Goal: Task Accomplishment & Management: Complete application form

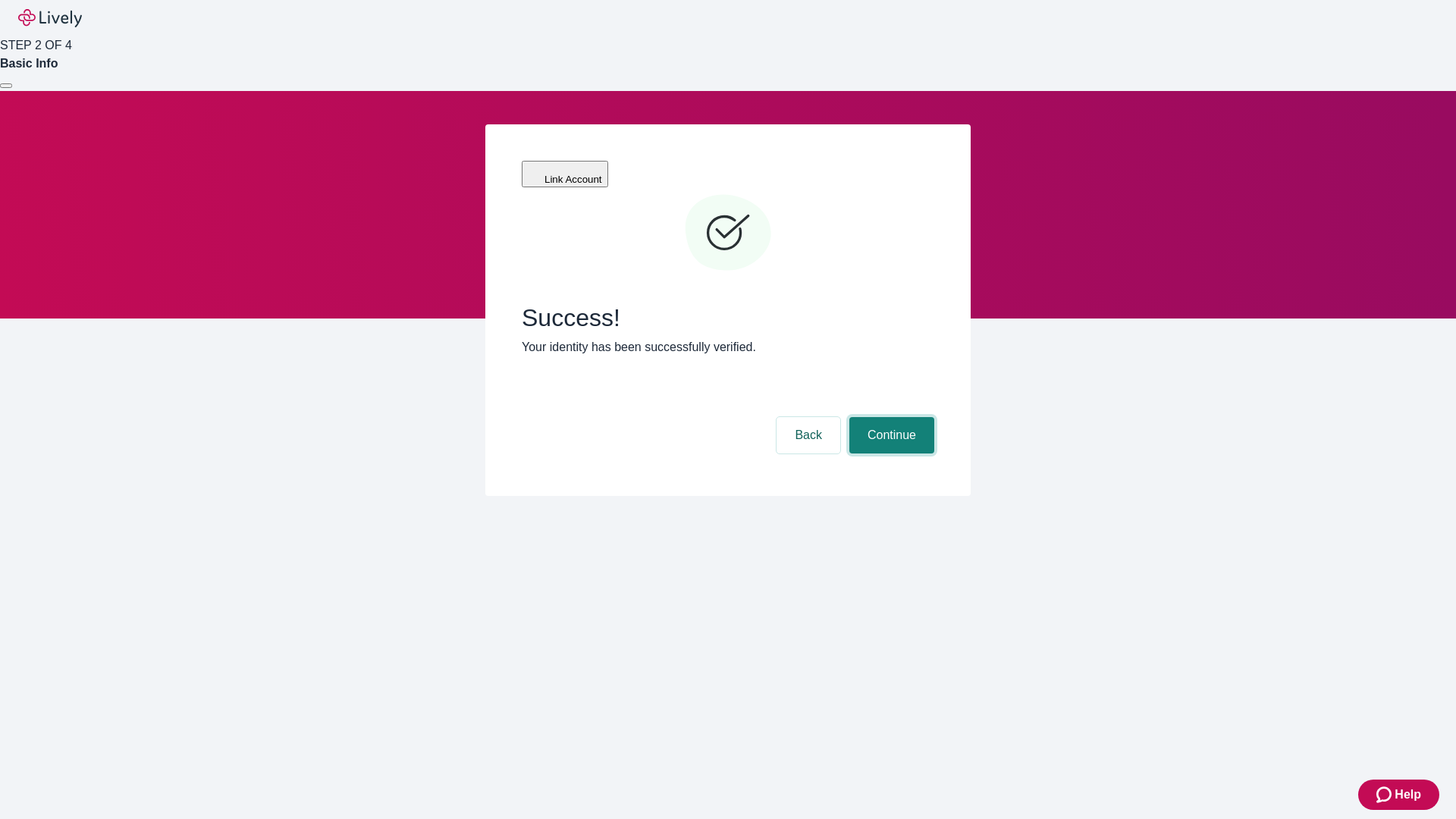
click at [890, 417] on button "Continue" at bounding box center [891, 435] width 85 height 36
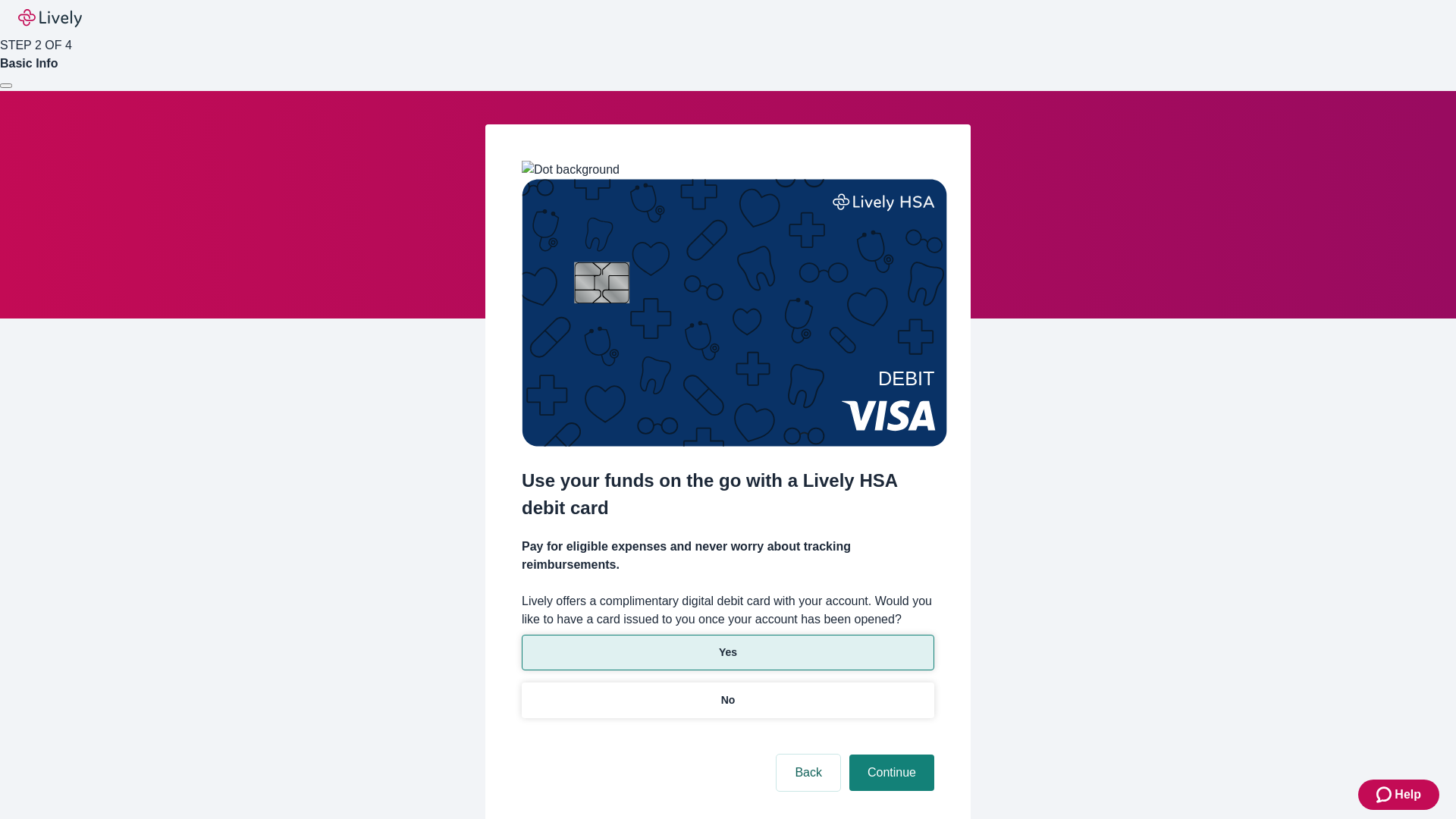
click at [727, 645] on p "Yes" at bounding box center [728, 652] width 19 height 16
click at [890, 755] on button "Continue" at bounding box center [891, 773] width 85 height 36
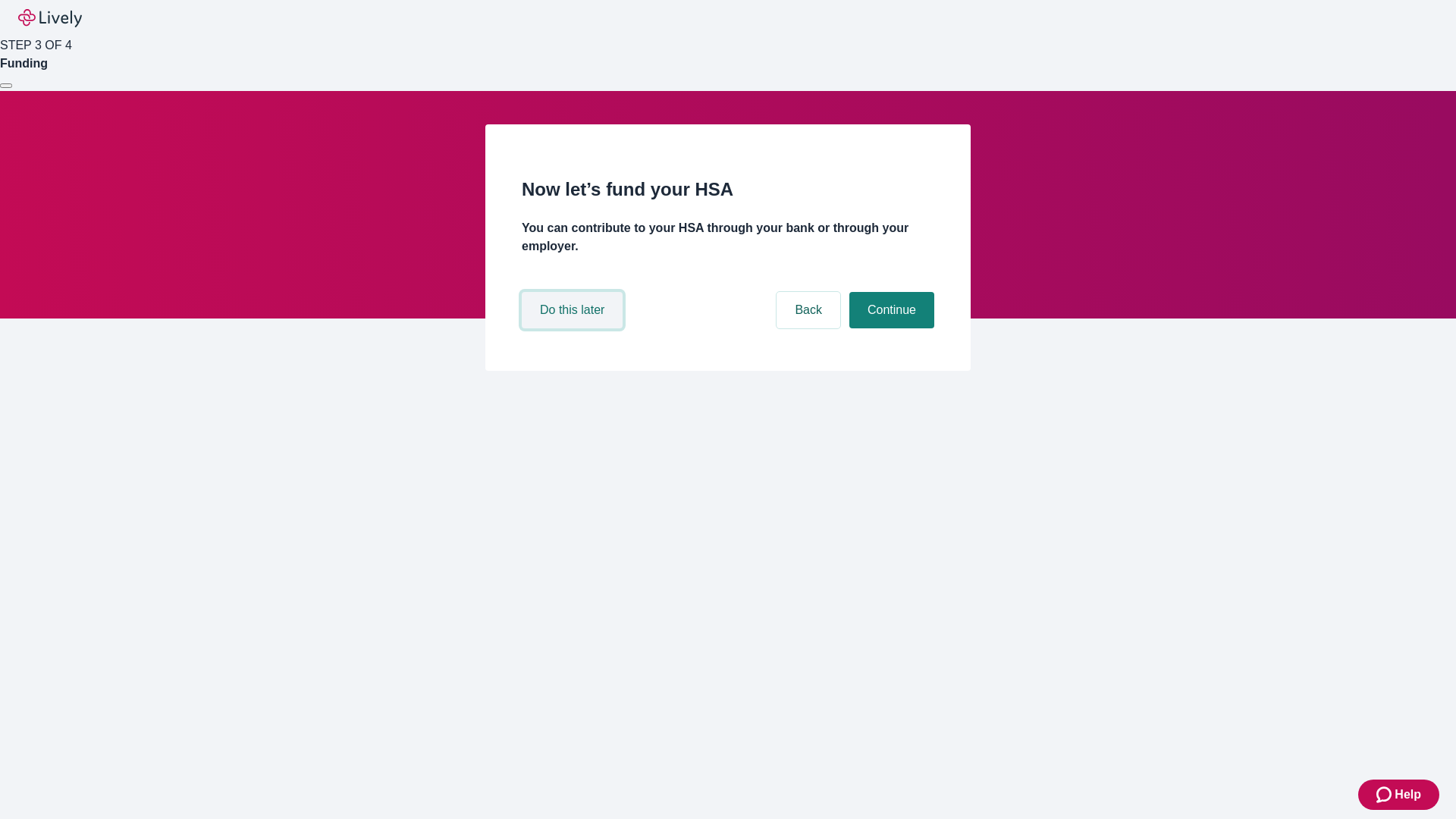
click at [574, 329] on button "Do this later" at bounding box center [572, 310] width 101 height 36
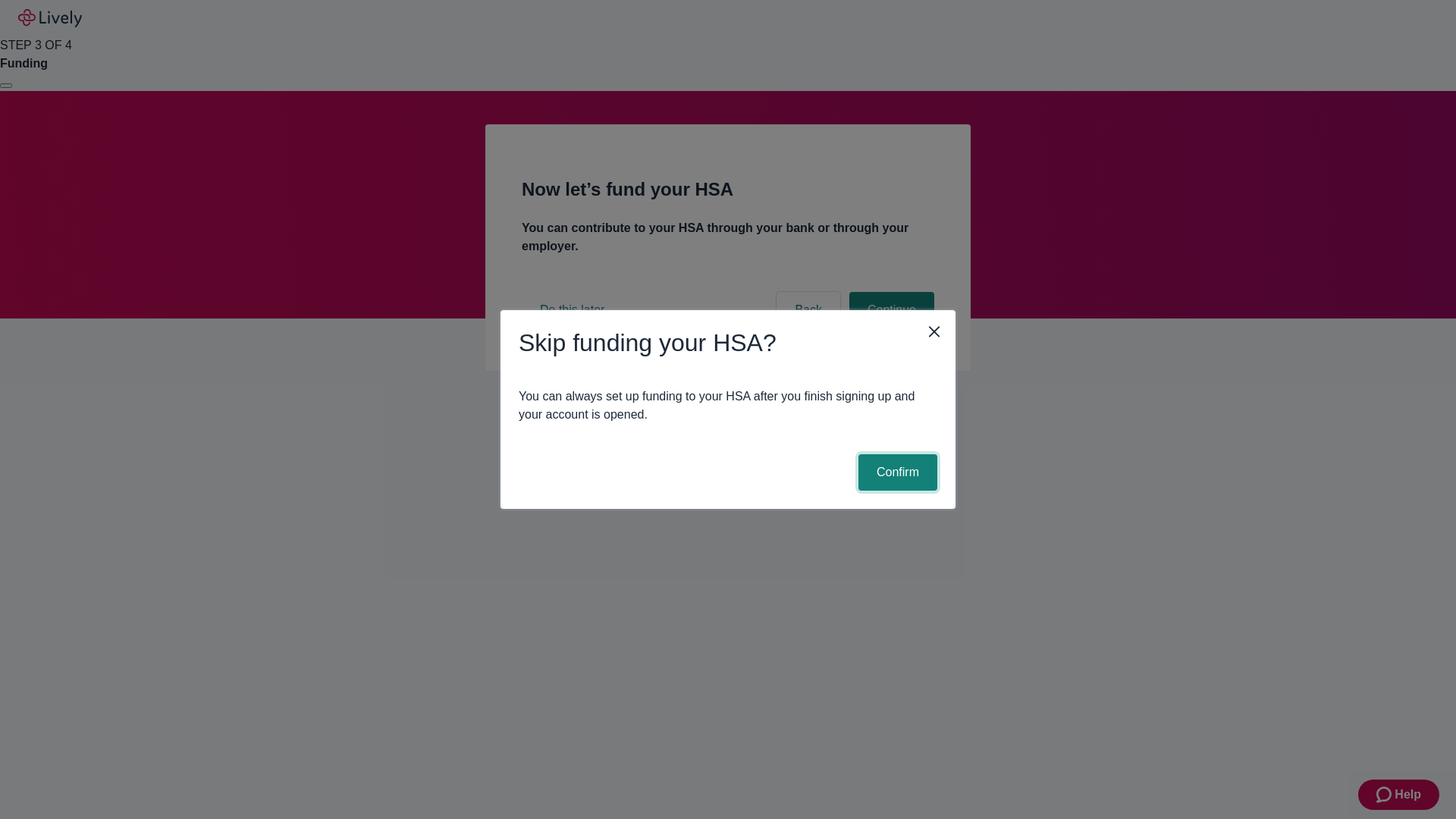
click at [896, 473] on button "Confirm" at bounding box center [898, 472] width 79 height 36
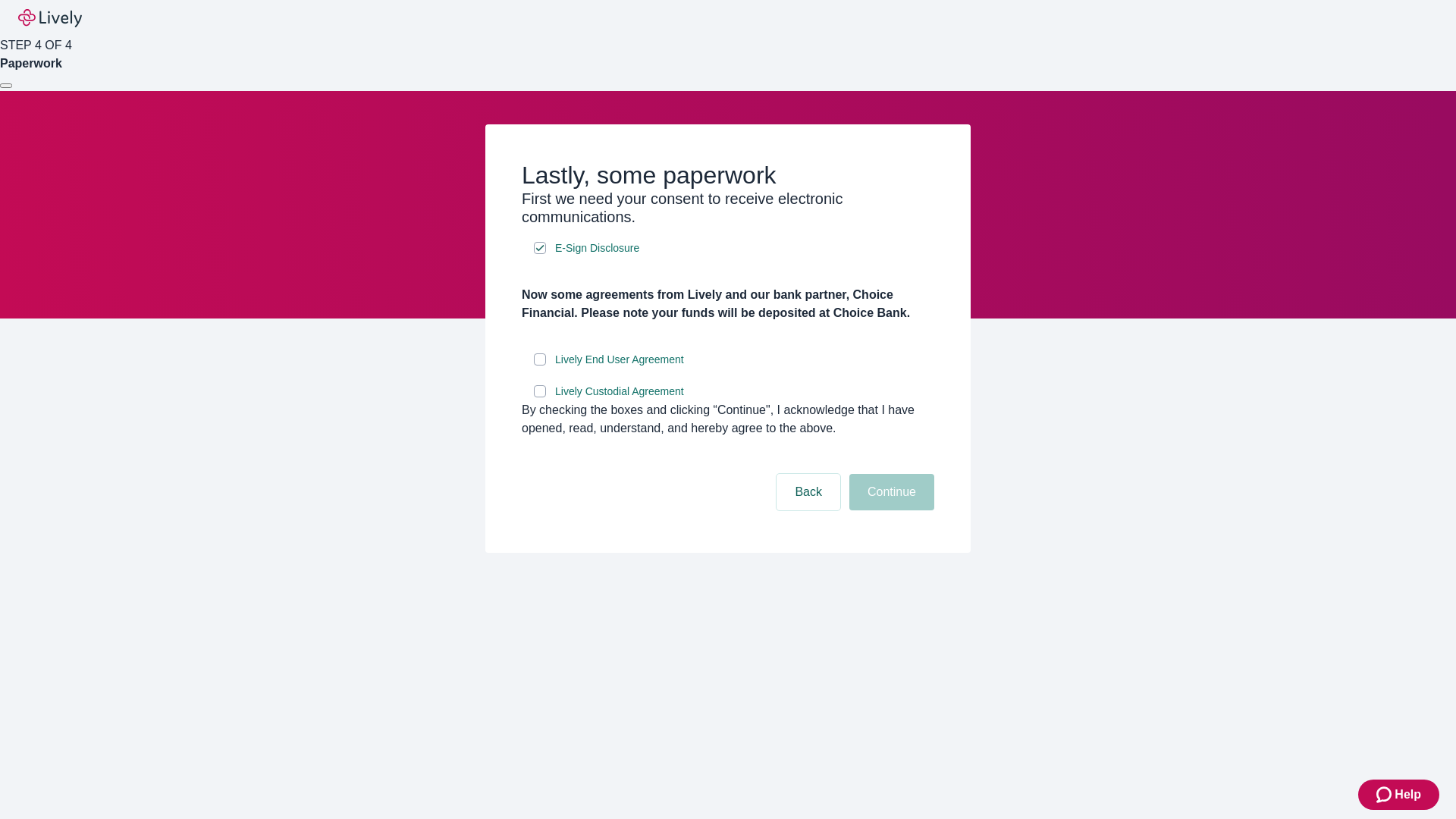
click at [540, 366] on input "Lively End User Agreement" at bounding box center [540, 359] width 12 height 12
checkbox input "true"
click at [540, 398] on input "Lively Custodial Agreement" at bounding box center [540, 391] width 12 height 12
checkbox input "true"
click at [890, 511] on button "Continue" at bounding box center [891, 492] width 85 height 36
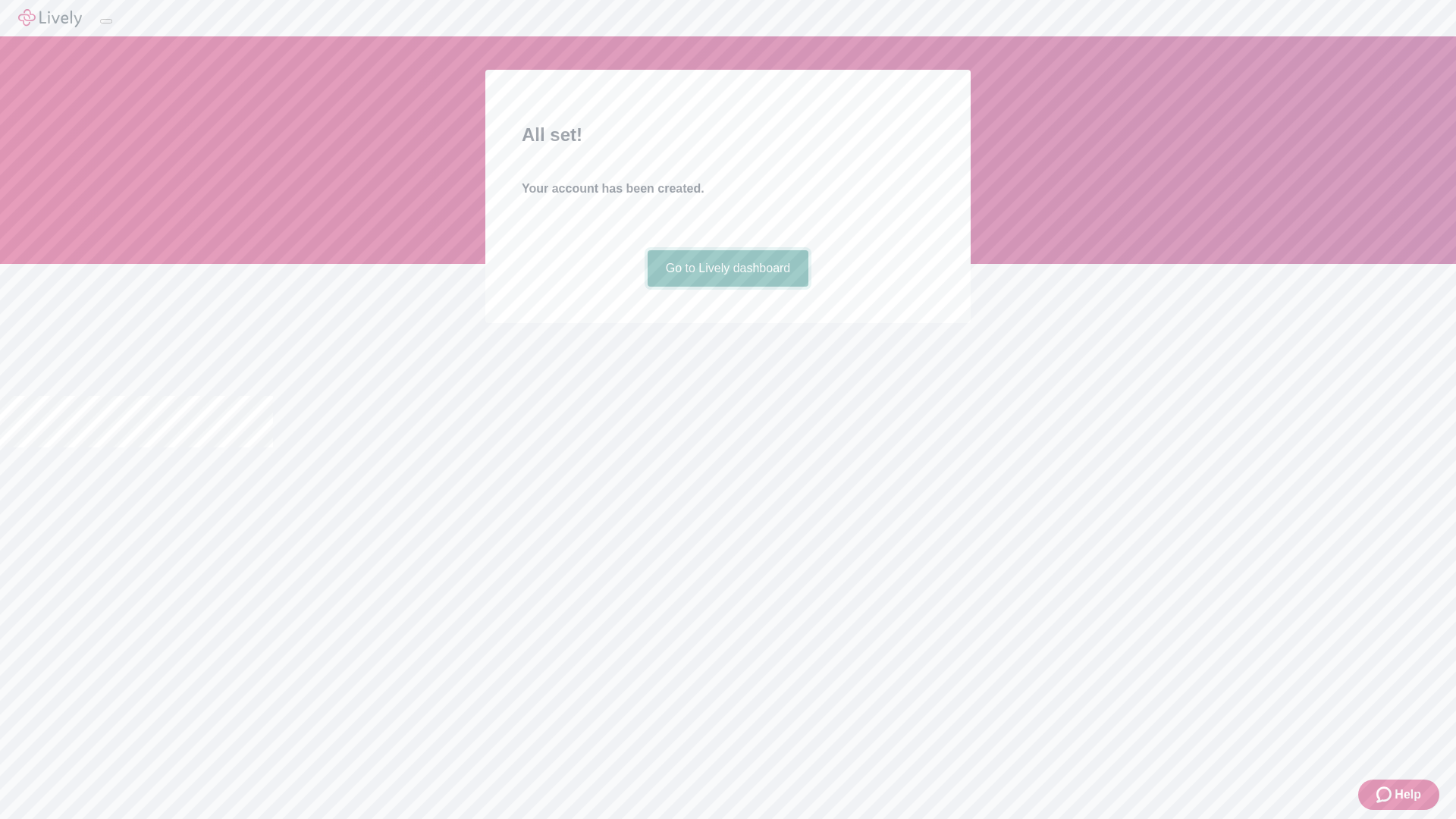
click at [727, 286] on link "Go to Lively dashboard" at bounding box center [729, 268] width 162 height 36
